Goal: Task Accomplishment & Management: Manage account settings

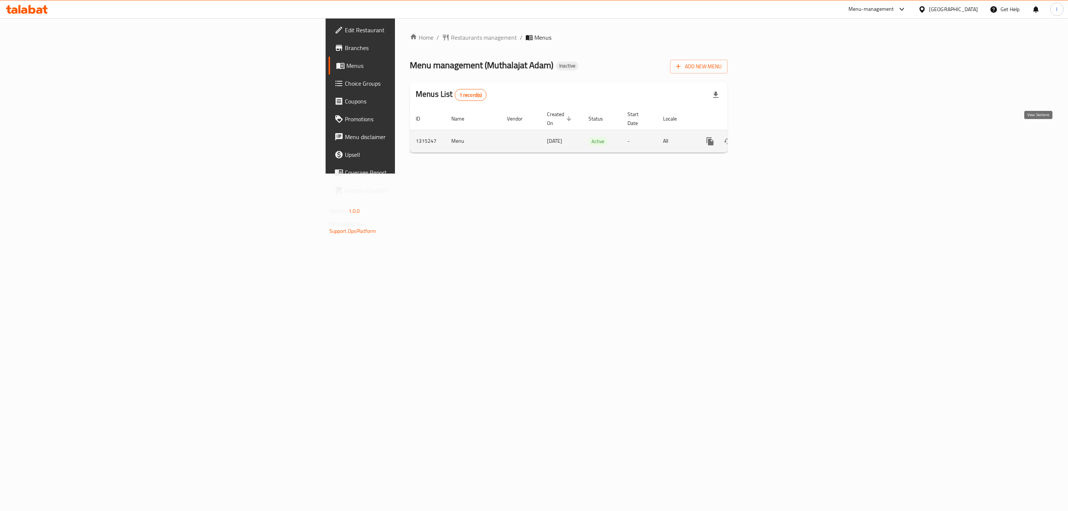
click at [772, 132] on link "enhanced table" at bounding box center [763, 141] width 18 height 18
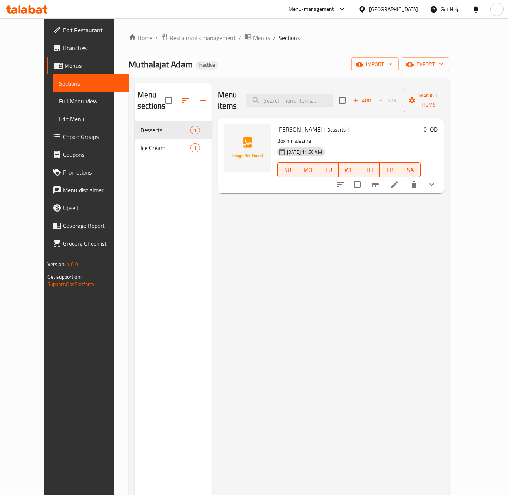
click at [44, 345] on div "Edit Restaurant Branches Menus Sections Full Menu View Edit Menu Choice Groups …" at bounding box center [86, 265] width 85 height 495
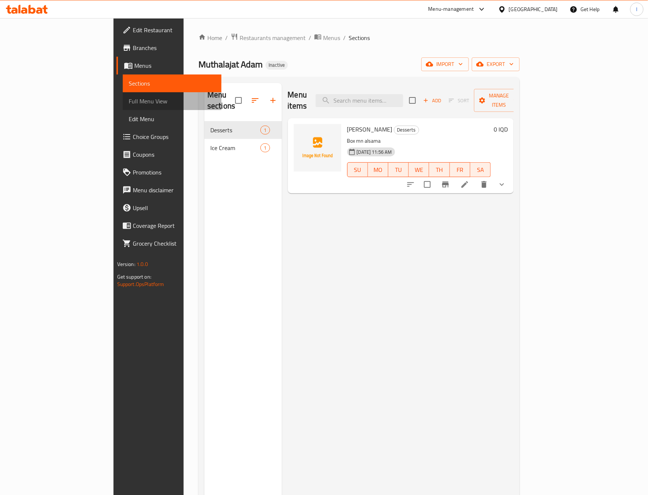
click at [123, 93] on link "Full Menu View" at bounding box center [172, 101] width 99 height 18
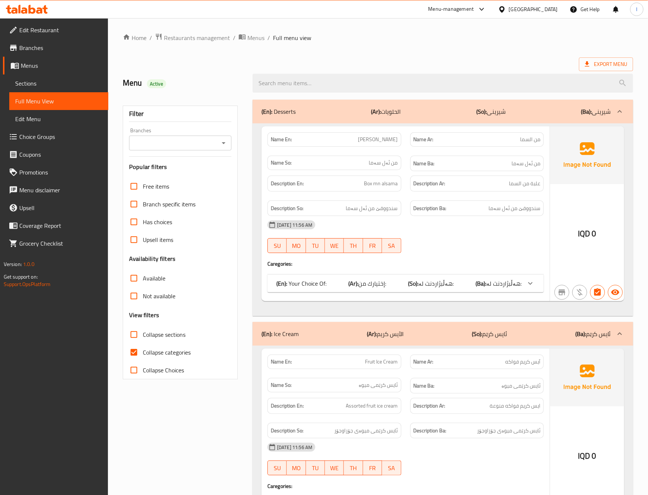
click at [183, 152] on div "Filter Branches Branches Popular filters Free items Branch specific items Has c…" at bounding box center [180, 243] width 115 height 274
click at [185, 139] on input "Branches" at bounding box center [174, 143] width 86 height 10
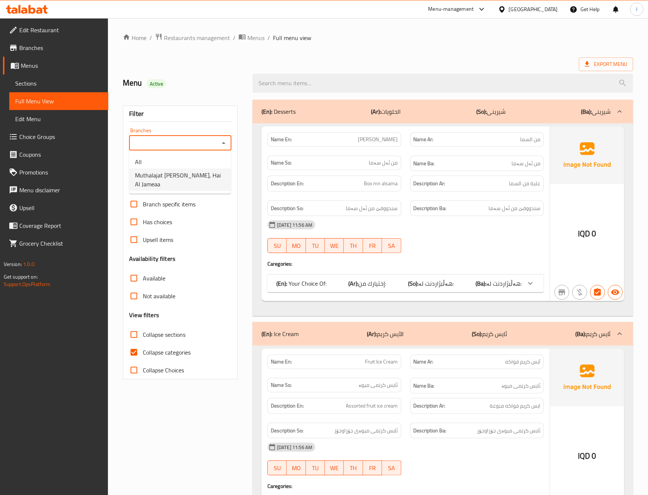
click at [173, 171] on span "Muthalajat [PERSON_NAME], Hai Al Jameaa" at bounding box center [180, 180] width 90 height 18
type input "Muthalajat [PERSON_NAME], Hai Al Jameaa"
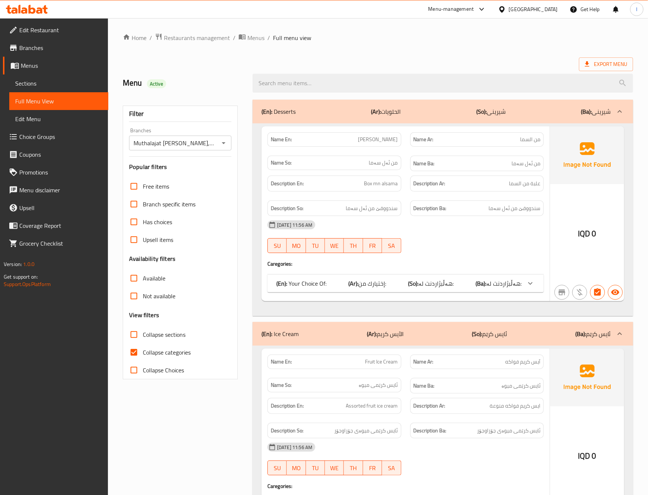
click at [165, 351] on span "Collapse categories" at bounding box center [167, 352] width 48 height 9
click at [143, 351] on input "Collapse categories" at bounding box center [134, 353] width 18 height 18
checkbox input "false"
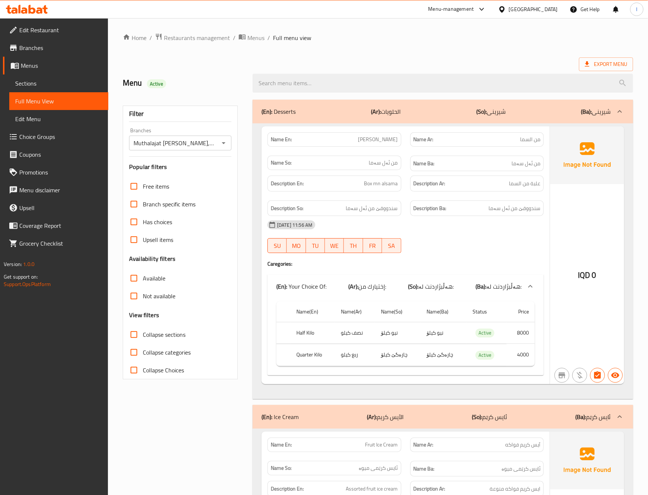
click at [165, 338] on span "Collapse sections" at bounding box center [164, 334] width 43 height 9
click at [143, 338] on input "Collapse sections" at bounding box center [134, 335] width 18 height 18
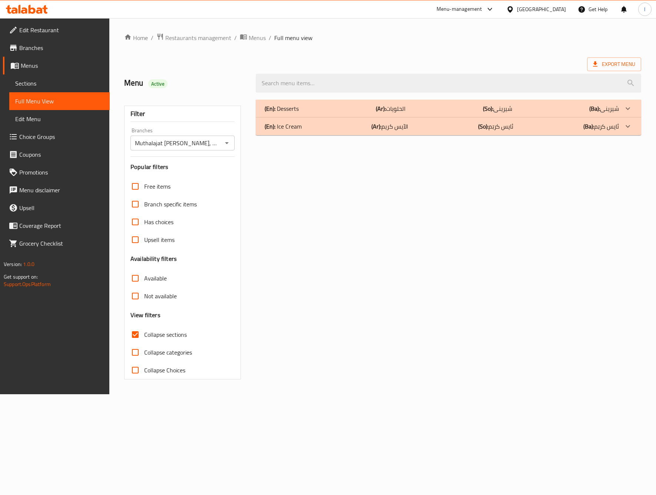
click at [165, 338] on span "Collapse sections" at bounding box center [165, 334] width 43 height 9
click at [144, 338] on input "Collapse sections" at bounding box center [135, 335] width 18 height 18
checkbox input "false"
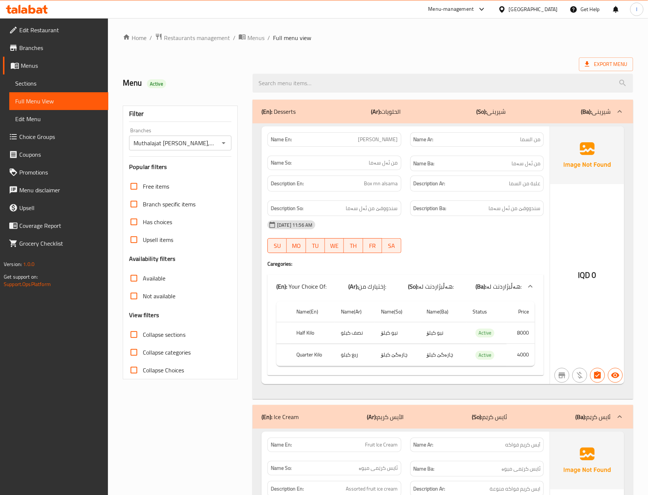
click at [454, 211] on h6 "Description Ba: سندووقێ من ئەل سەما" at bounding box center [476, 208] width 127 height 9
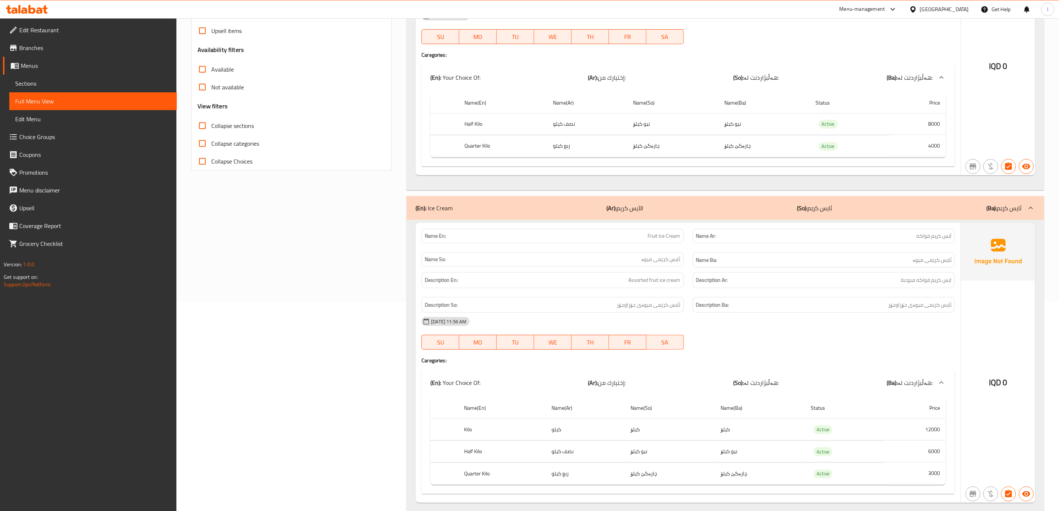
scroll to position [235, 0]
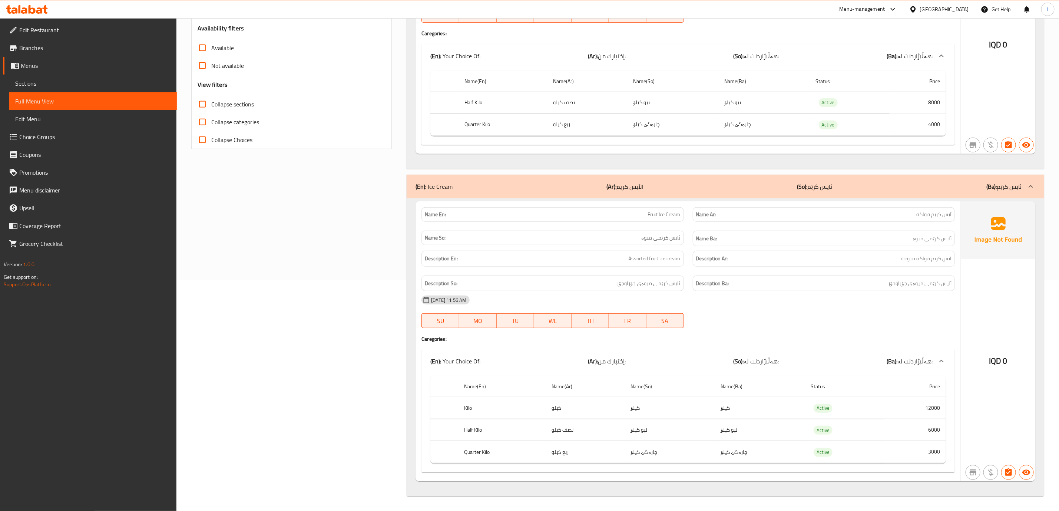
click at [730, 271] on div "Description Ba: ئایس کرێمی میوەی جۆراوجۆر" at bounding box center [823, 283] width 271 height 25
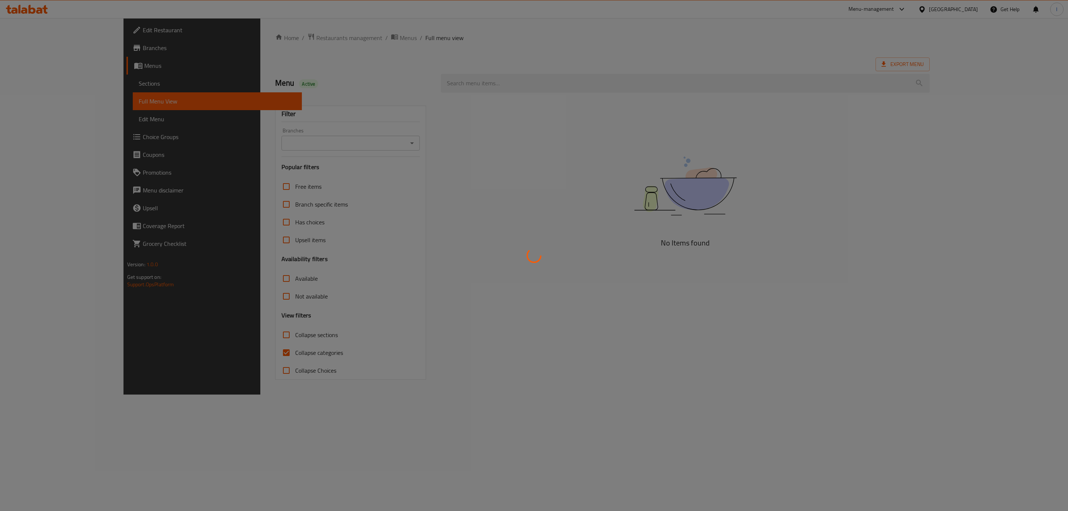
click at [376, 142] on div at bounding box center [534, 255] width 1068 height 511
click at [383, 142] on div at bounding box center [534, 255] width 1068 height 511
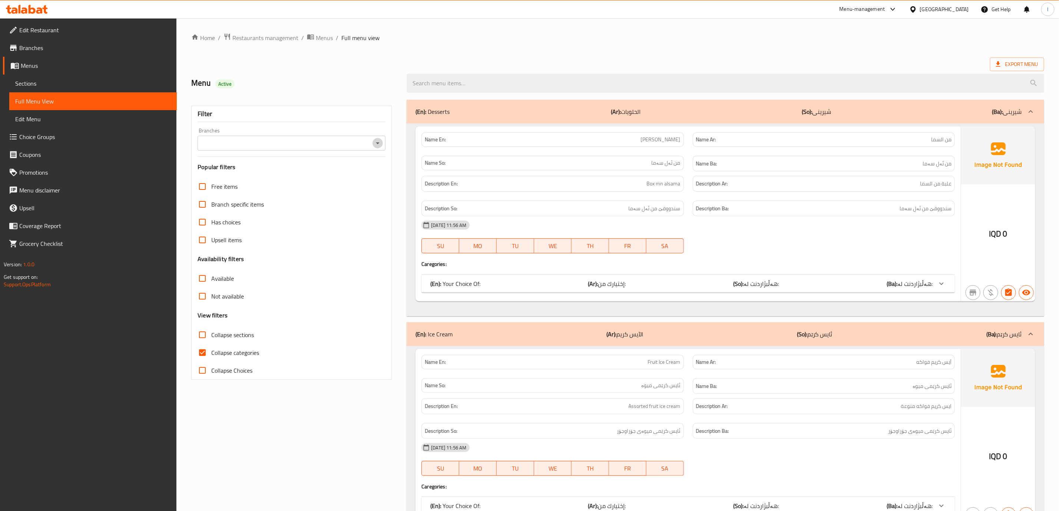
click at [379, 142] on icon "Open" at bounding box center [377, 143] width 9 height 9
click at [332, 178] on li "Muthalajat Adam, Hai Al Jameaa" at bounding box center [292, 175] width 188 height 13
type input "Muthalajat Adam, Hai Al Jameaa"
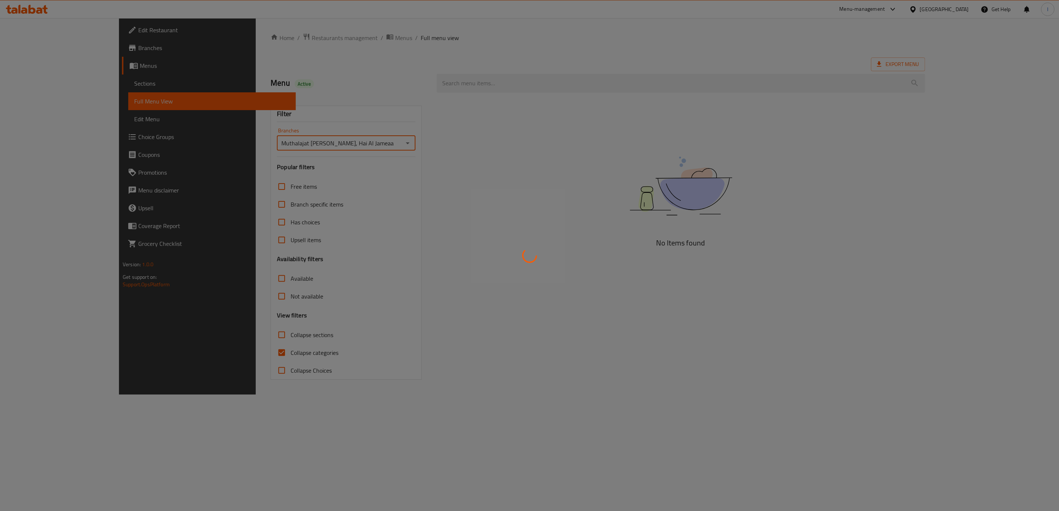
click at [254, 357] on div at bounding box center [529, 255] width 1059 height 511
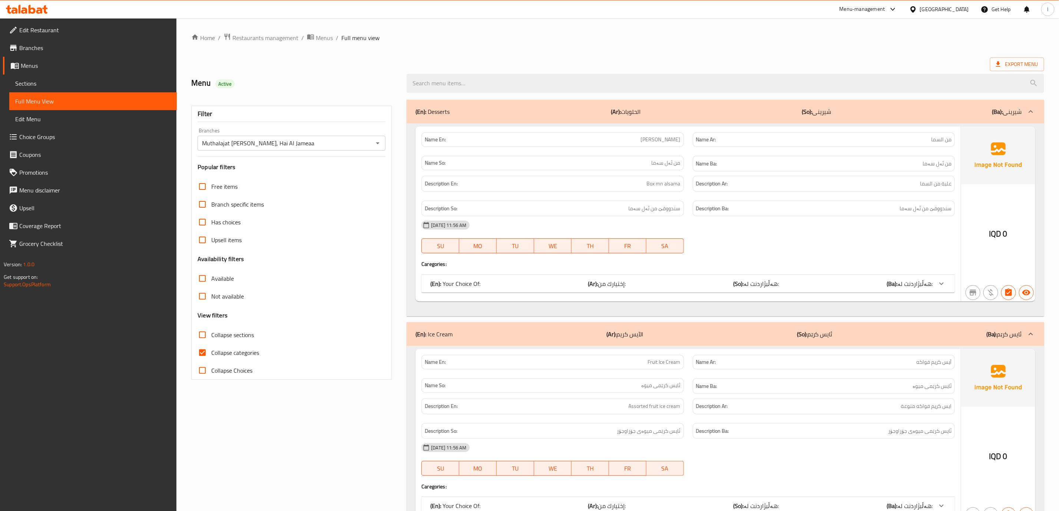
click at [247, 355] on span "Collapse categories" at bounding box center [235, 352] width 48 height 9
click at [211, 355] on input "Collapse categories" at bounding box center [203, 353] width 18 height 18
checkbox input "false"
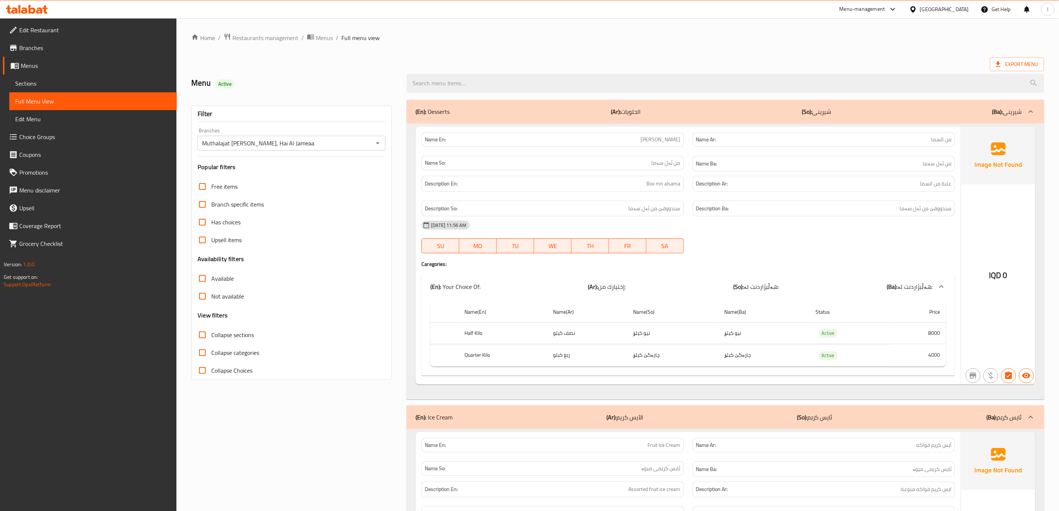
click at [237, 339] on span "Collapse sections" at bounding box center [232, 334] width 43 height 9
click at [211, 339] on input "Collapse sections" at bounding box center [203, 335] width 18 height 18
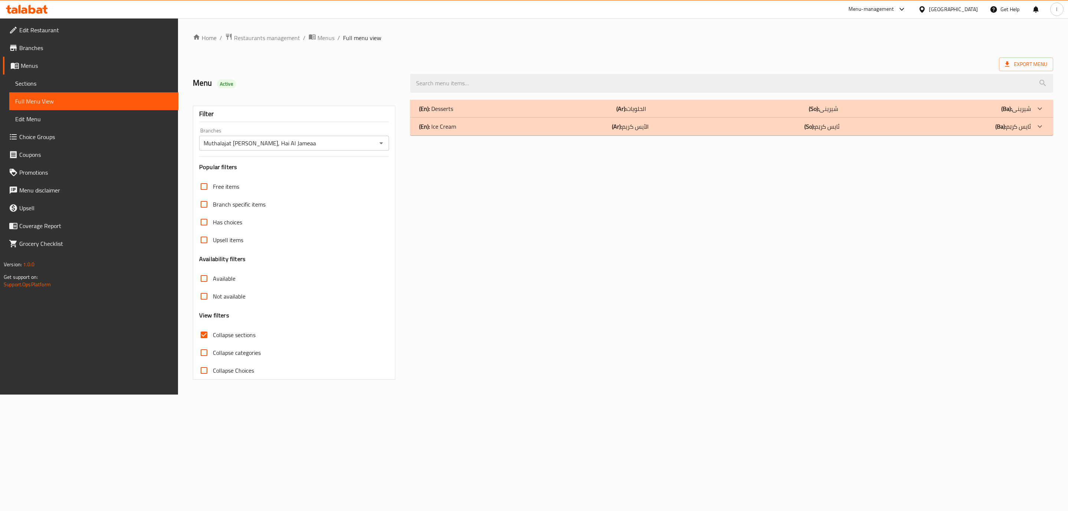
click at [235, 338] on span "Collapse sections" at bounding box center [234, 334] width 43 height 9
click at [213, 338] on input "Collapse sections" at bounding box center [204, 335] width 18 height 18
checkbox input "false"
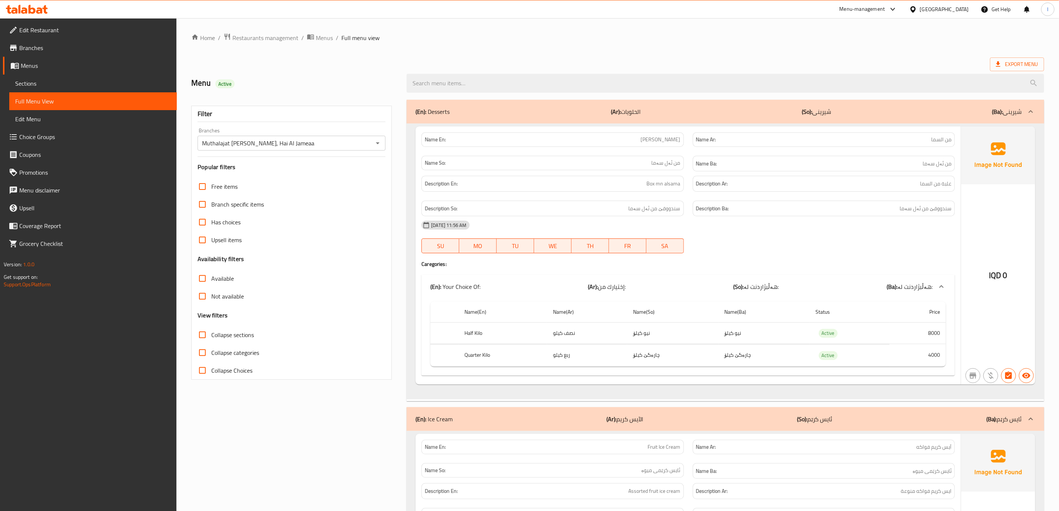
click at [787, 219] on div "[DATE] 11:56 AM" at bounding box center [688, 225] width 542 height 18
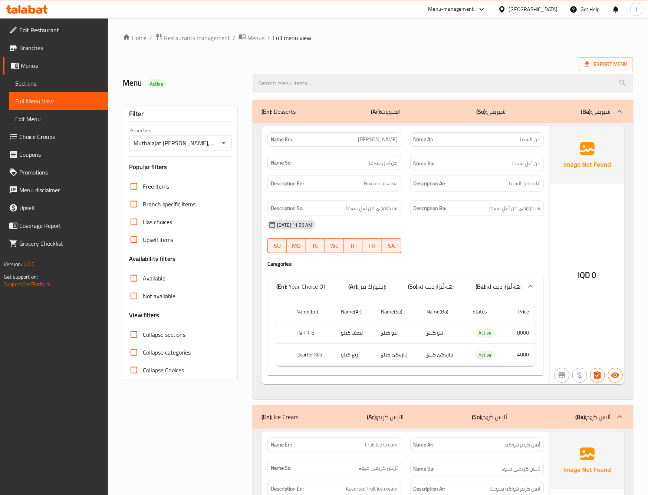
click at [403, 187] on div "Description En: Box mn alsama" at bounding box center [334, 183] width 142 height 25
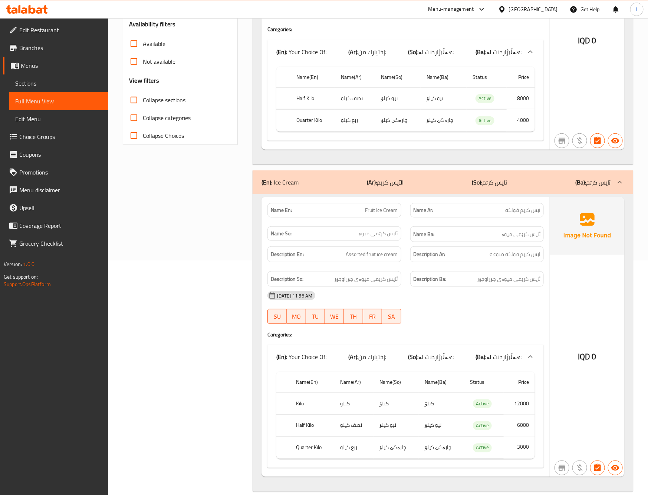
scroll to position [250, 0]
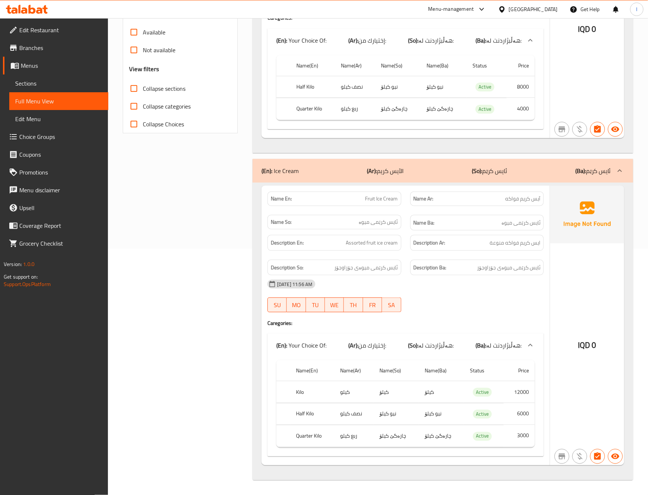
click at [180, 246] on div "Filter Branches Muthalajat Adam, Hai Al Jameaa Branches Popular filters Free it…" at bounding box center [183, 167] width 130 height 636
click at [201, 285] on div "Filter Branches Muthalajat Adam, Hai Al Jameaa Branches Popular filters Free it…" at bounding box center [183, 167] width 130 height 636
click at [403, 171] on p "(Ar): الآيس كريم" at bounding box center [385, 170] width 37 height 9
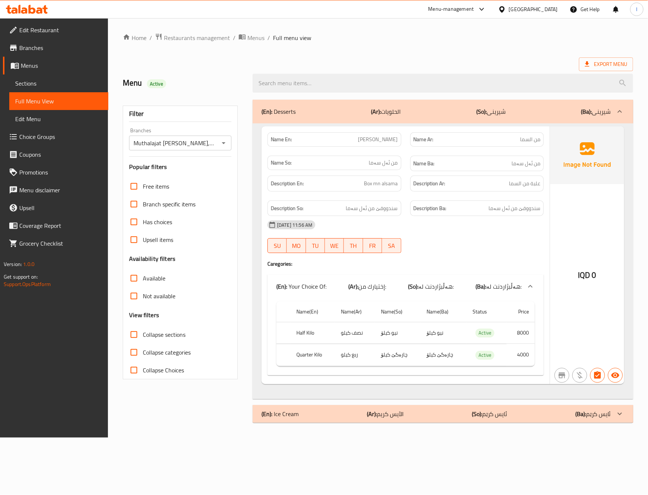
scroll to position [0, 0]
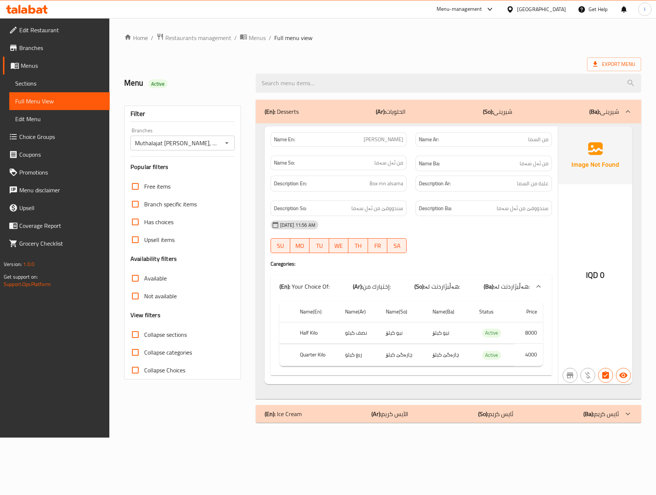
click at [364, 416] on div "(En): Ice Cream (Ar): الآيس كريم (So): ئایس کرێم (Ba): ئایس کرێم" at bounding box center [442, 414] width 354 height 9
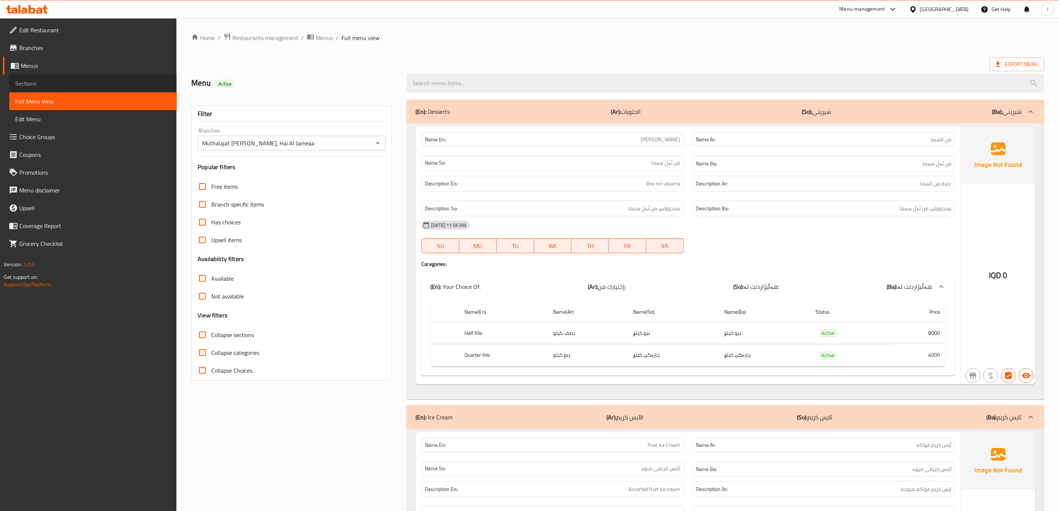
click at [40, 87] on span "Sections" at bounding box center [93, 83] width 156 height 9
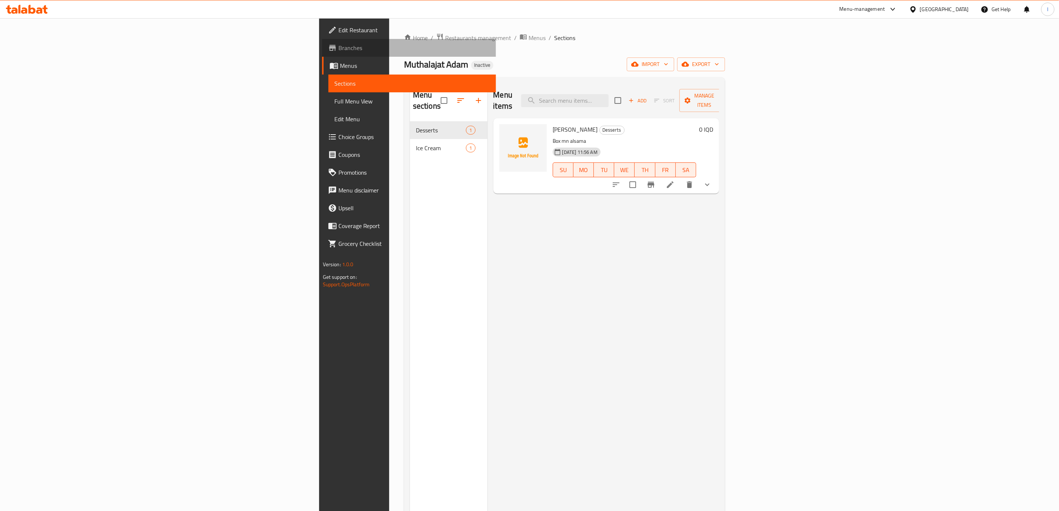
click at [322, 47] on link "Branches" at bounding box center [409, 48] width 174 height 18
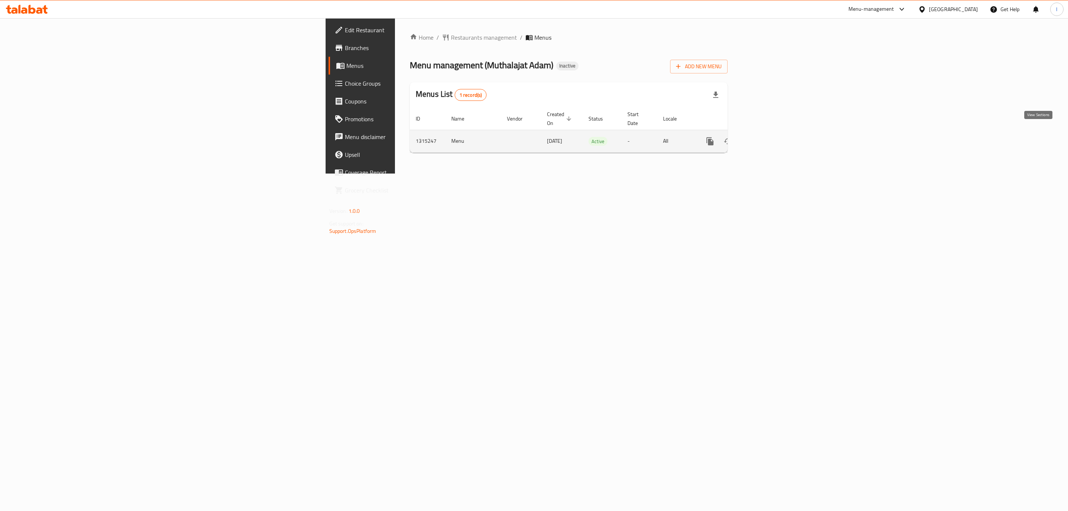
click at [772, 132] on link "enhanced table" at bounding box center [763, 141] width 18 height 18
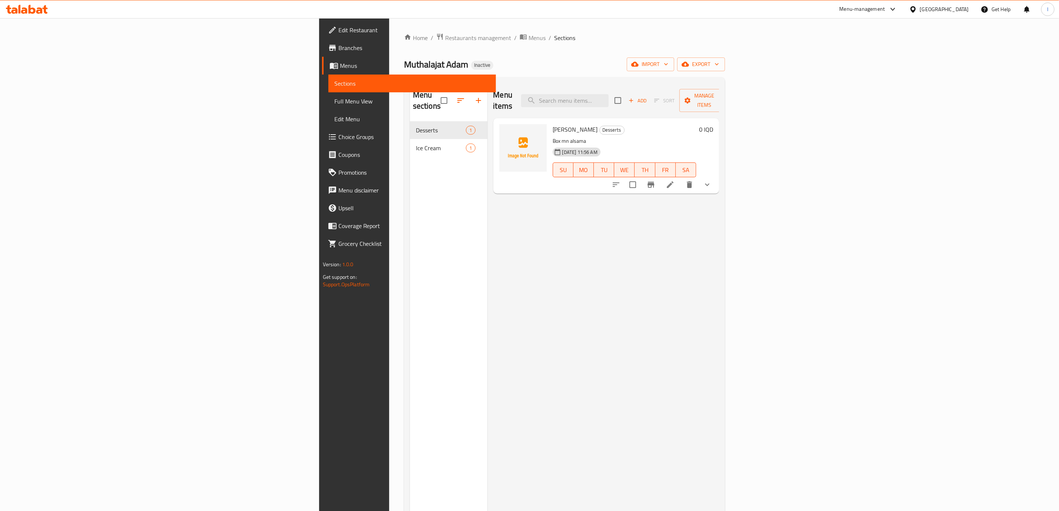
click at [638, 124] on h6 "Mn Alsama Desserts" at bounding box center [625, 129] width 144 height 10
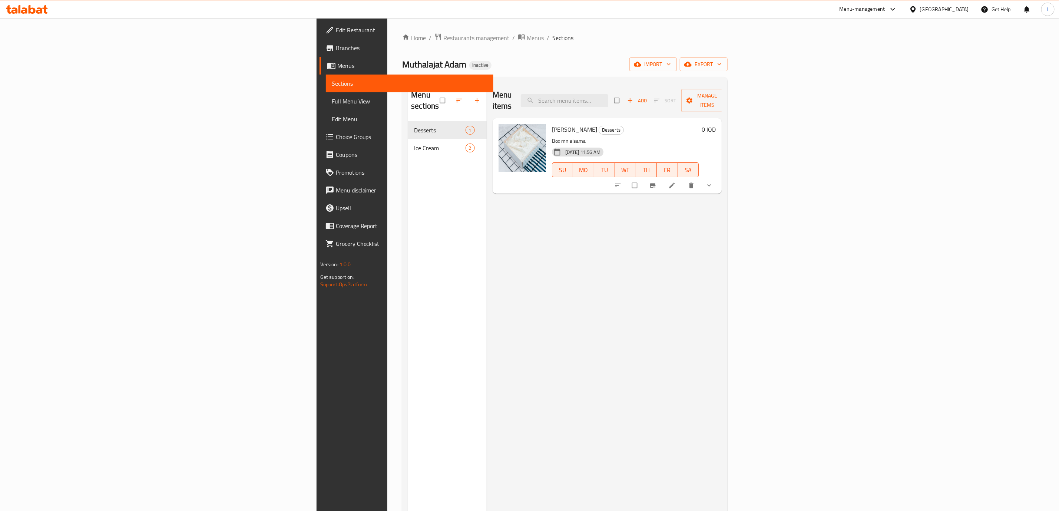
click at [683, 284] on div "Menu items Add Sort Manage items Mn Alsama Desserts Box mn alsama 30-09-2025 11…" at bounding box center [604, 338] width 235 height 511
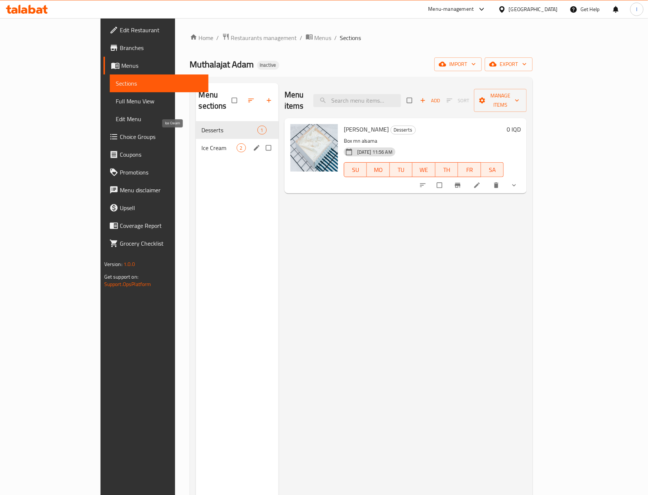
click at [202, 143] on span "Ice Cream" at bounding box center [219, 147] width 35 height 9
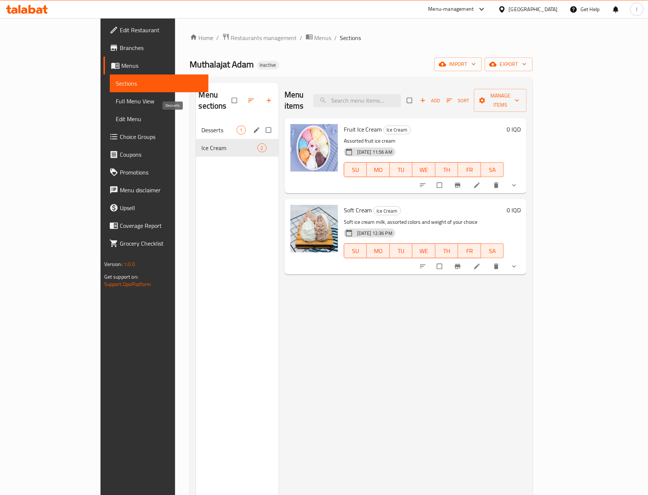
click at [196, 121] on div "Desserts 1" at bounding box center [237, 130] width 83 height 18
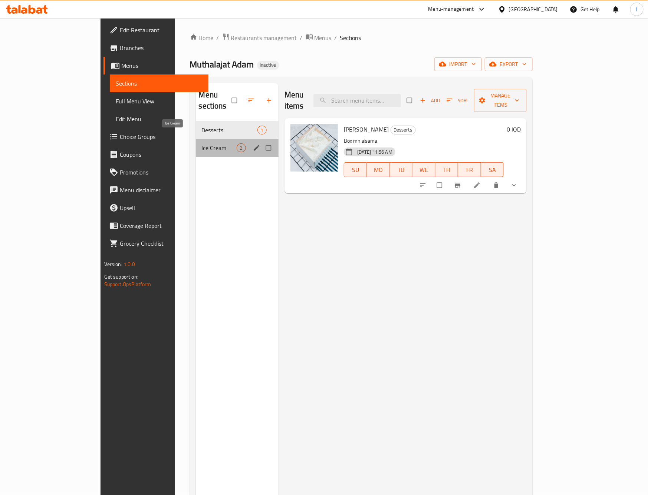
click at [202, 143] on span "Ice Cream" at bounding box center [219, 147] width 35 height 9
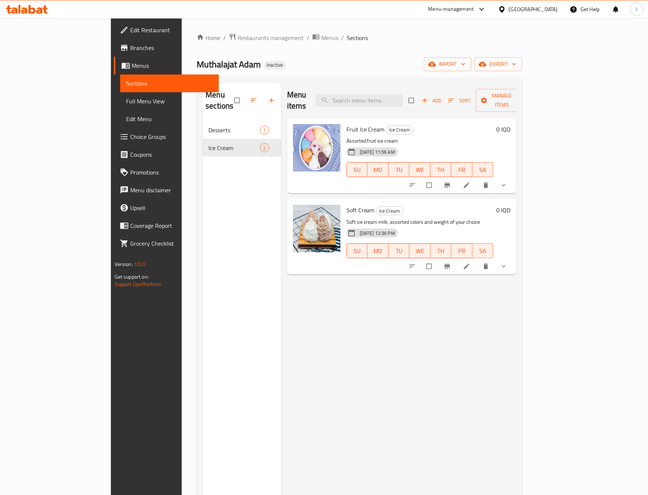
click at [130, 33] on span "Edit Restaurant" at bounding box center [171, 30] width 83 height 9
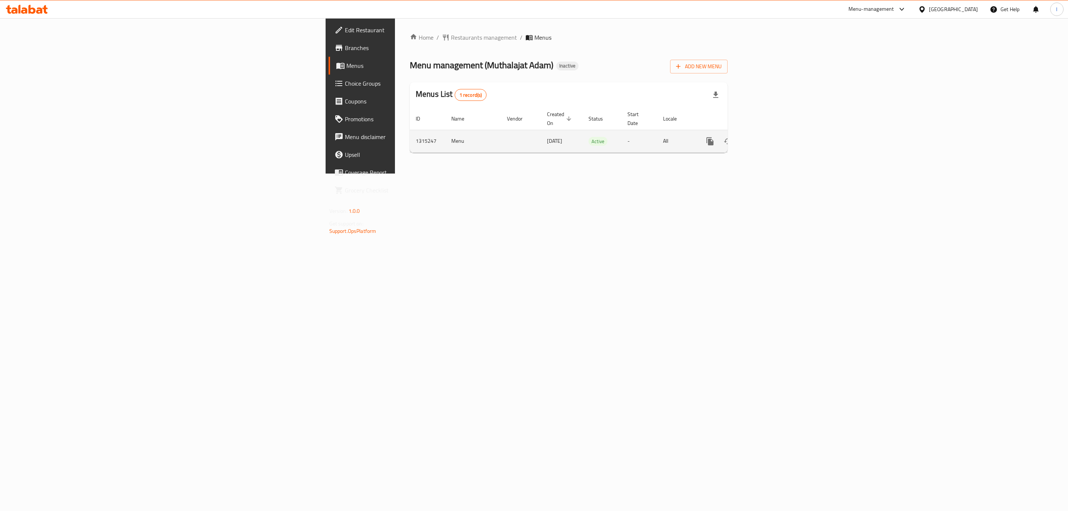
click at [772, 135] on link "enhanced table" at bounding box center [763, 141] width 18 height 18
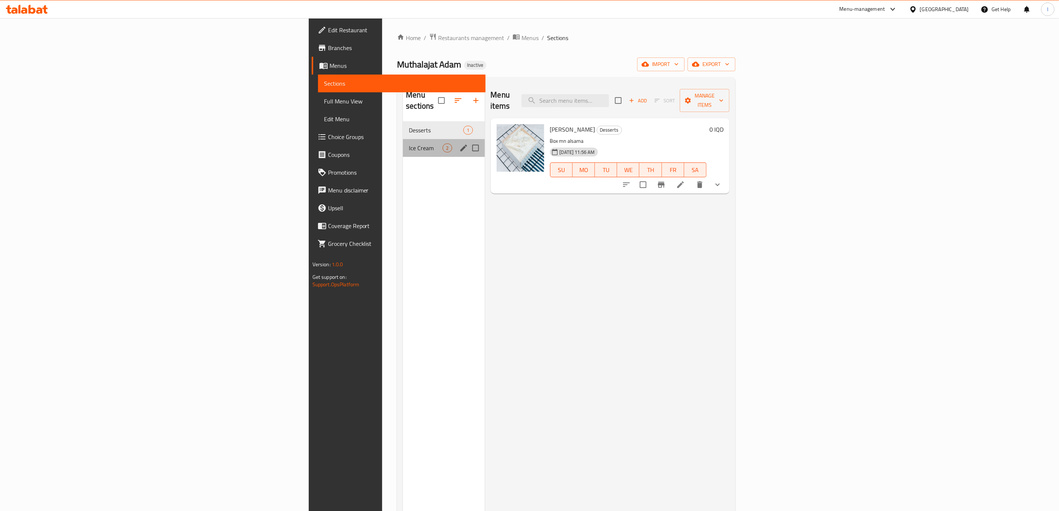
click at [403, 139] on div "Ice Cream 2" at bounding box center [444, 148] width 82 height 18
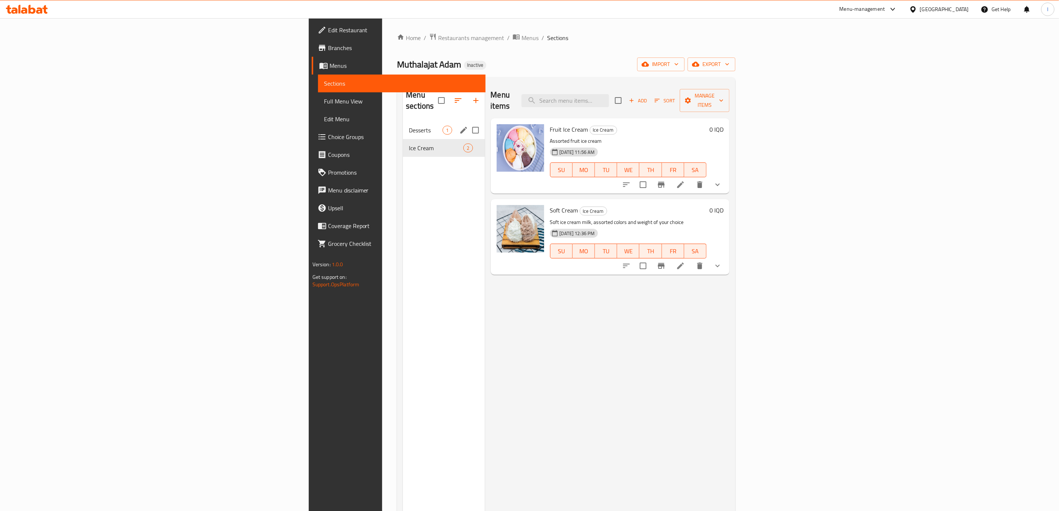
click at [409, 126] on span "Desserts" at bounding box center [426, 130] width 34 height 9
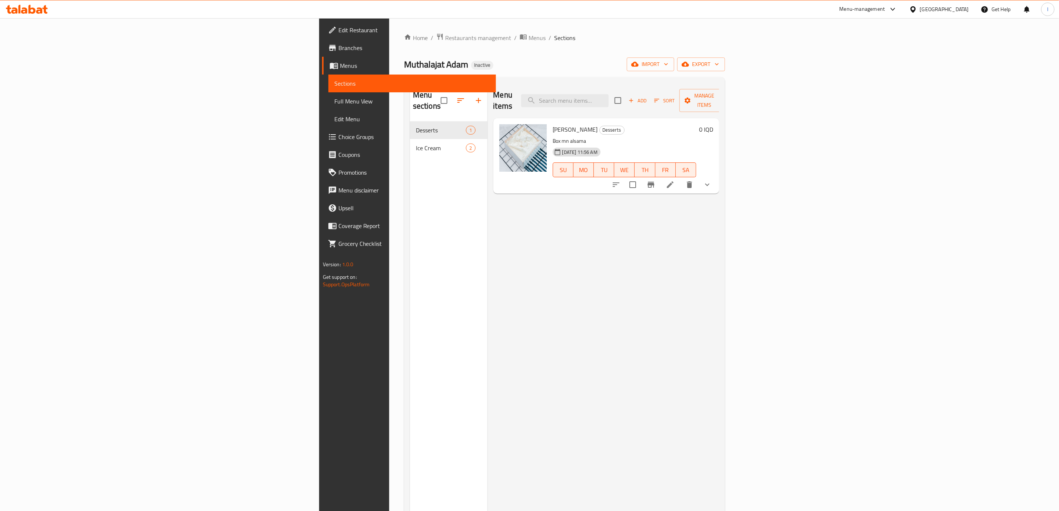
click at [328, 92] on link "Full Menu View" at bounding box center [412, 101] width 168 height 18
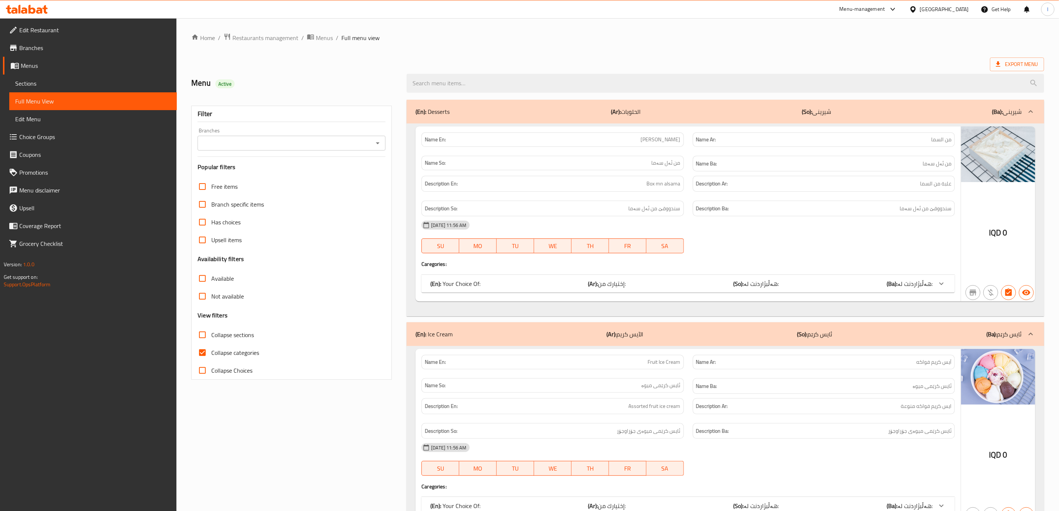
click at [337, 133] on div "Branches Branches" at bounding box center [292, 139] width 188 height 23
click at [333, 137] on div "Branches" at bounding box center [292, 143] width 188 height 15
click at [324, 157] on div "Filter Branches Branches Popular filters Free items Branch specific items Has c…" at bounding box center [291, 243] width 201 height 274
click at [327, 138] on input "Branches" at bounding box center [285, 143] width 171 height 10
click at [304, 169] on li "Muthalajat [PERSON_NAME], Hai Al Jameaa" at bounding box center [292, 175] width 188 height 13
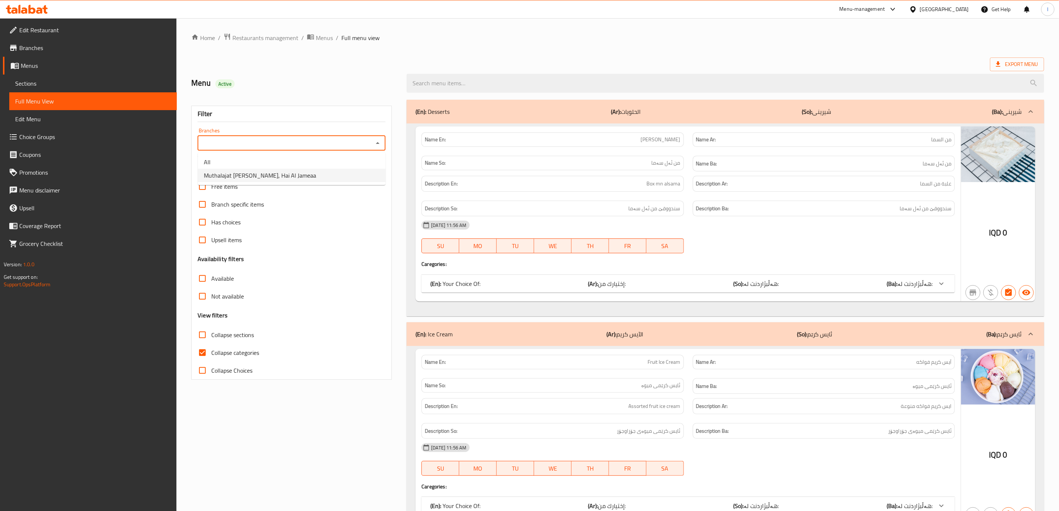
type input "Muthalajat [PERSON_NAME], Hai Al Jameaa"
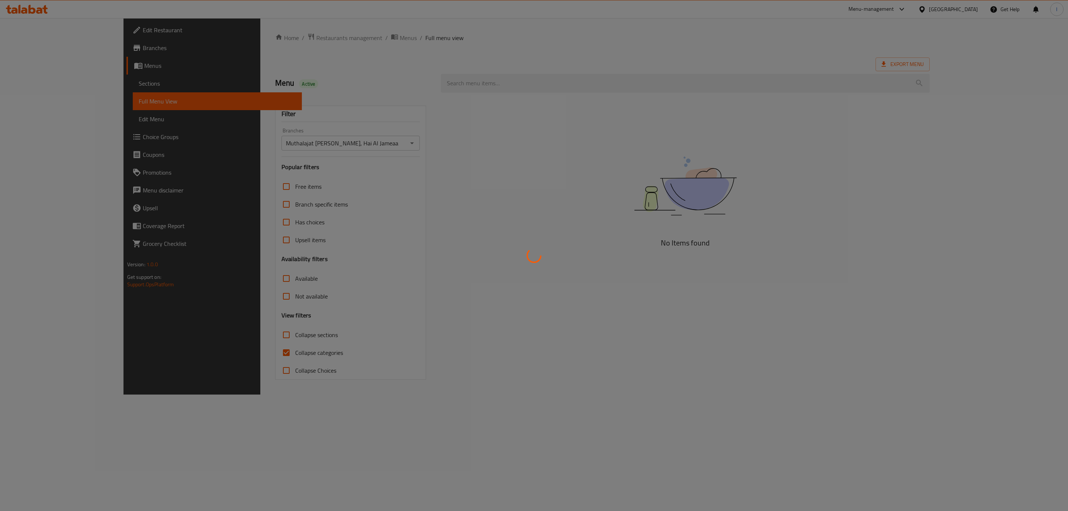
click at [204, 358] on div at bounding box center [534, 255] width 1068 height 511
click at [206, 351] on div at bounding box center [534, 255] width 1068 height 511
click at [207, 351] on div at bounding box center [534, 255] width 1068 height 511
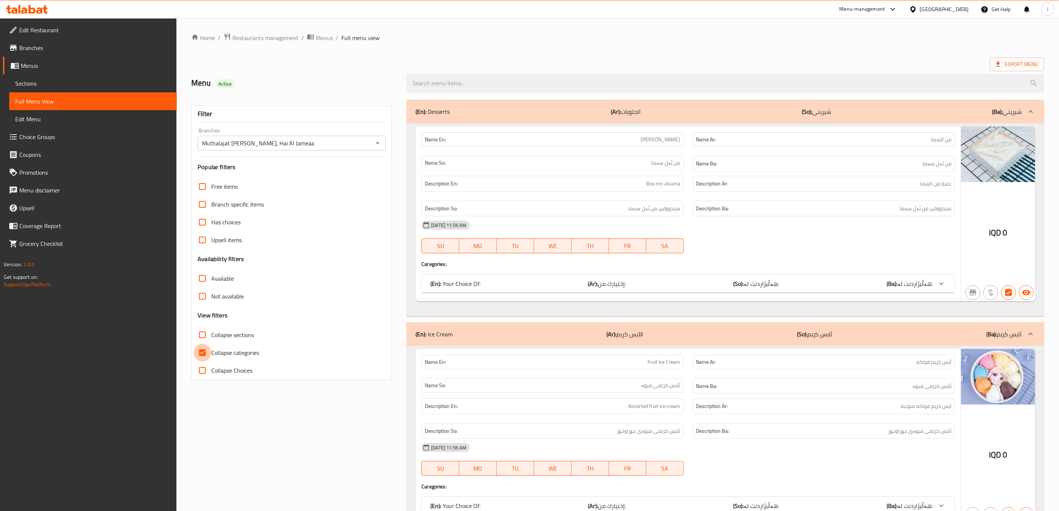
click at [207, 351] on input "Collapse categories" at bounding box center [203, 353] width 18 height 18
checkbox input "false"
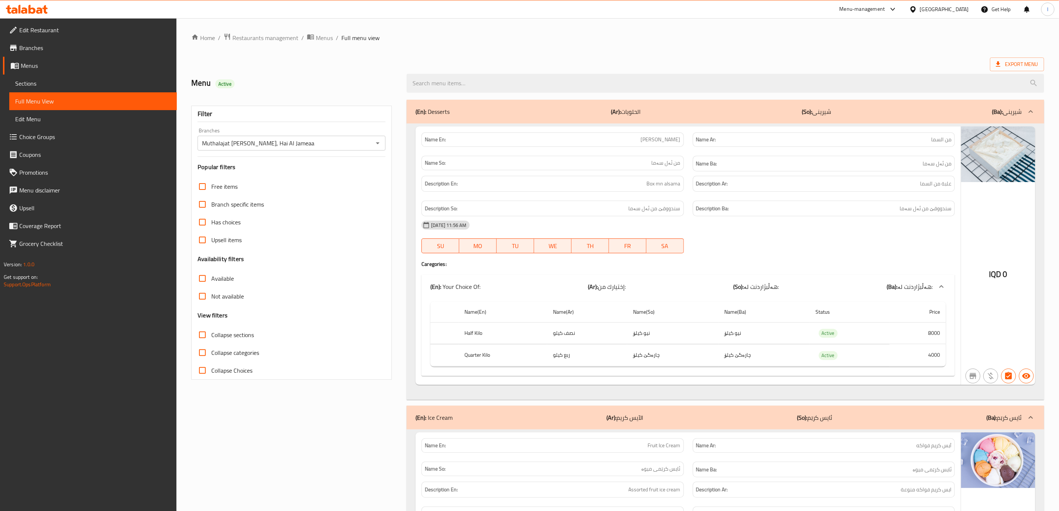
click at [209, 336] on input "Collapse sections" at bounding box center [203, 335] width 18 height 18
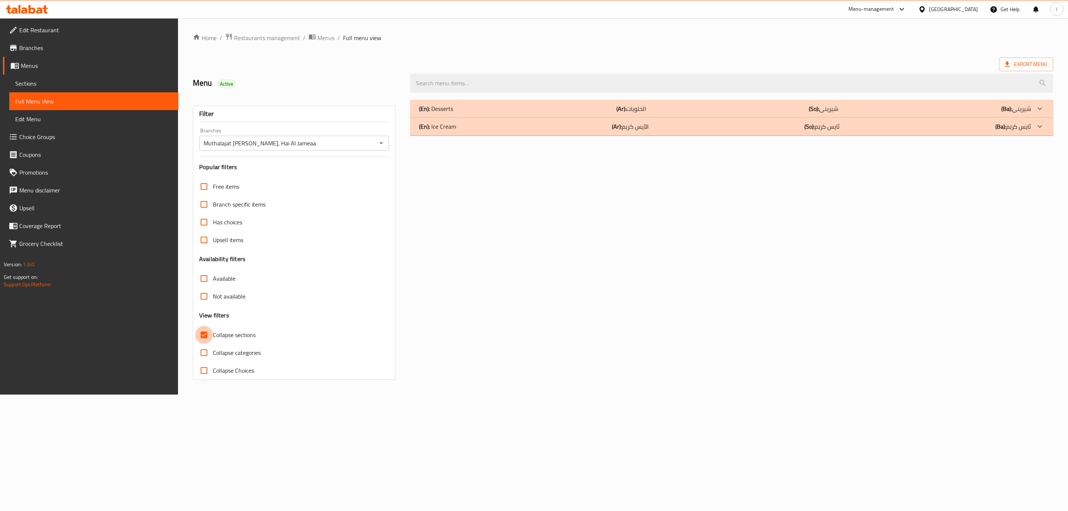
click at [209, 336] on input "Collapse sections" at bounding box center [204, 335] width 18 height 18
checkbox input "false"
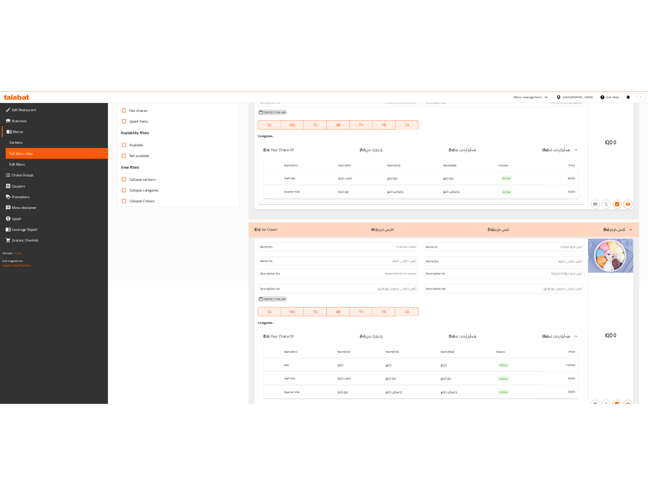
scroll to position [371, 0]
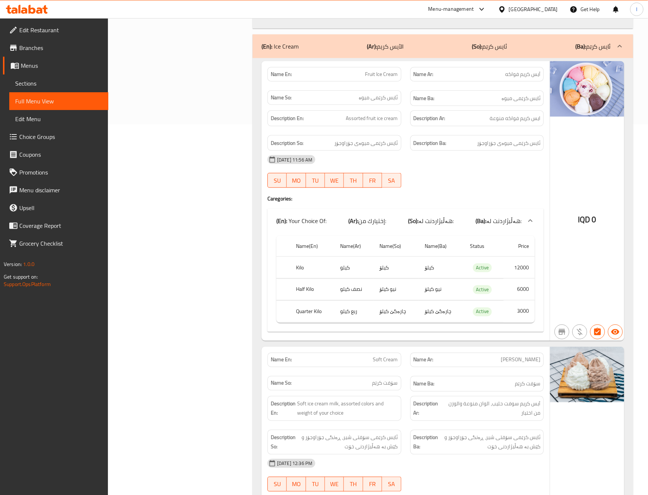
click at [404, 424] on div "Description En: Soft ice cream milk, assorted colors and weight of your choice" at bounding box center [334, 409] width 142 height 34
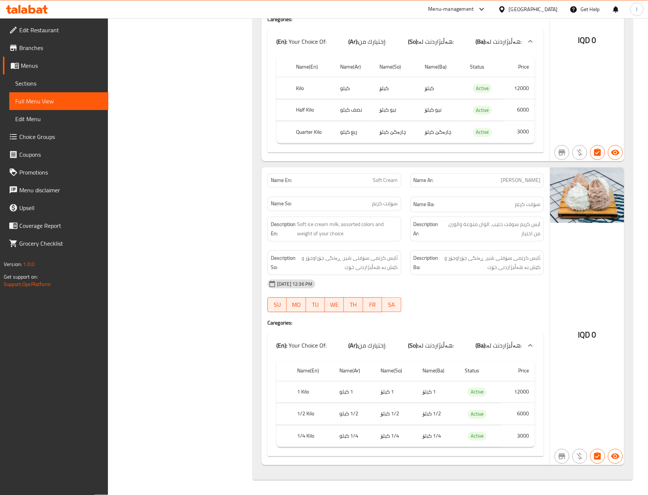
click at [321, 192] on div "Name So: سۆفت کرێم" at bounding box center [334, 204] width 142 height 25
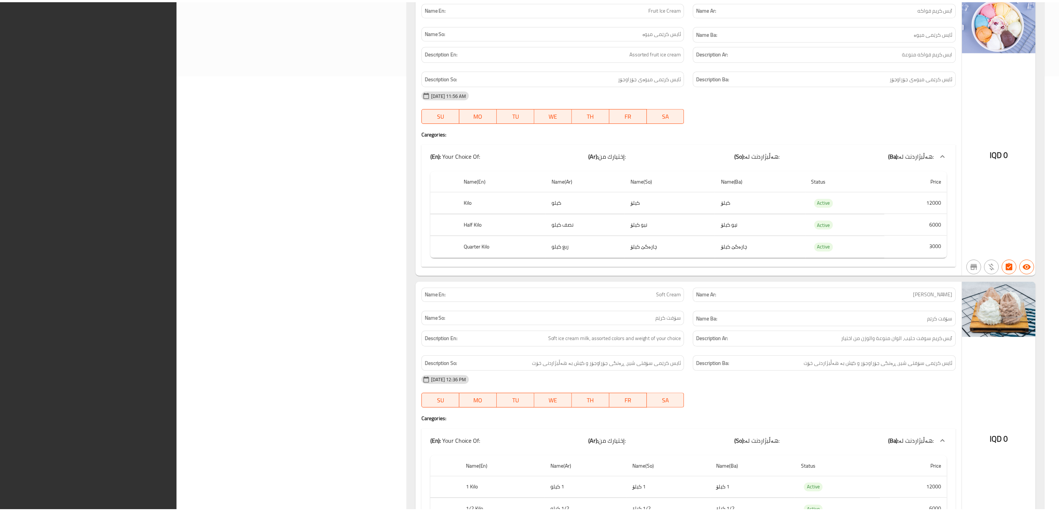
scroll to position [523, 0]
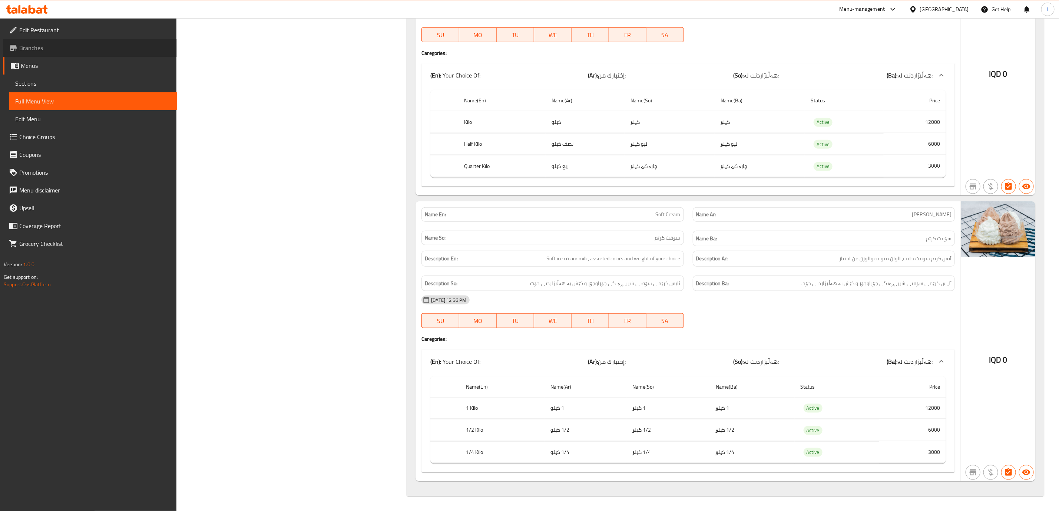
click at [62, 49] on span "Branches" at bounding box center [95, 47] width 152 height 9
